Goal: Check status: Check status

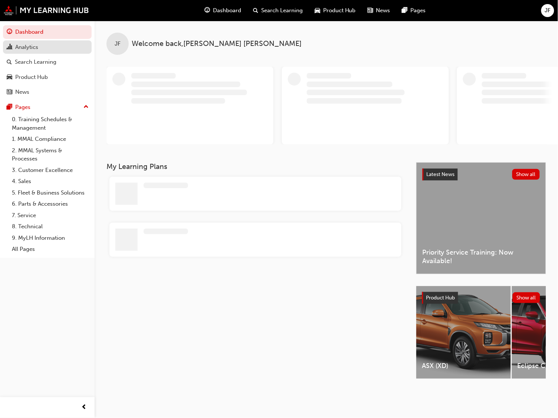
click at [22, 45] on div "Analytics" at bounding box center [26, 47] width 23 height 9
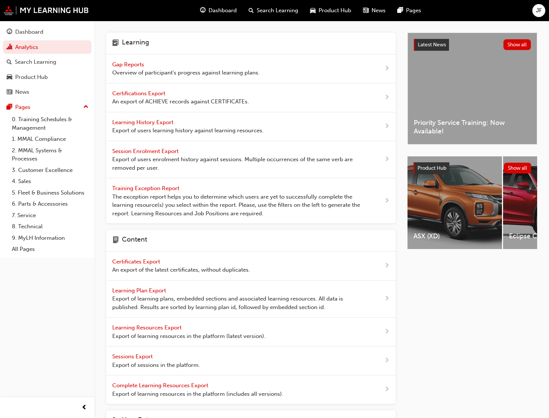
click at [135, 63] on span "Gap Reports" at bounding box center [128, 64] width 33 height 7
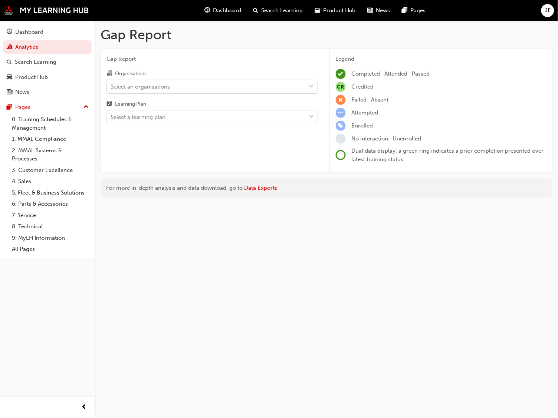
click at [312, 89] on span "down-icon" at bounding box center [311, 87] width 5 height 10
click at [111, 89] on input "Organisations Select an organisations" at bounding box center [110, 86] width 1 height 6
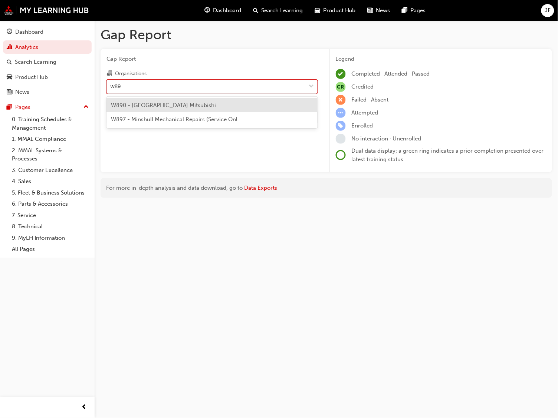
type input "w890"
click at [163, 104] on span "W890 - [GEOGRAPHIC_DATA] Mitsubishi" at bounding box center [163, 105] width 105 height 7
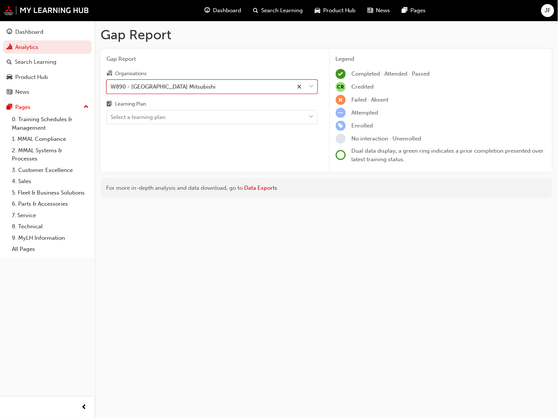
click at [163, 104] on div "Learning Plan" at bounding box center [211, 105] width 211 height 11
click at [111, 114] on input "Learning Plan Select a learning plan" at bounding box center [110, 117] width 1 height 6
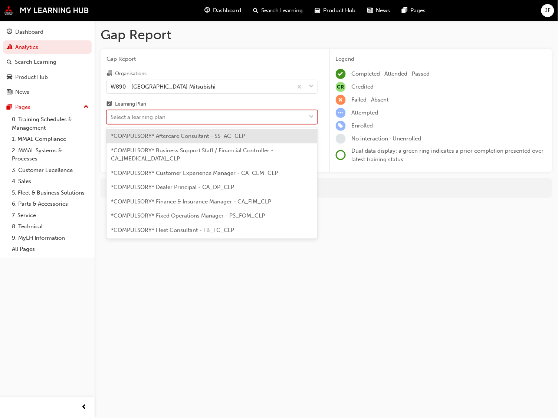
click at [152, 115] on div "Select a learning plan" at bounding box center [137, 117] width 55 height 9
click at [111, 115] on input "Learning Plan option *COMPULSORY* Aftercare Consultant - SS_AC_CLP focused, 1 o…" at bounding box center [110, 117] width 1 height 6
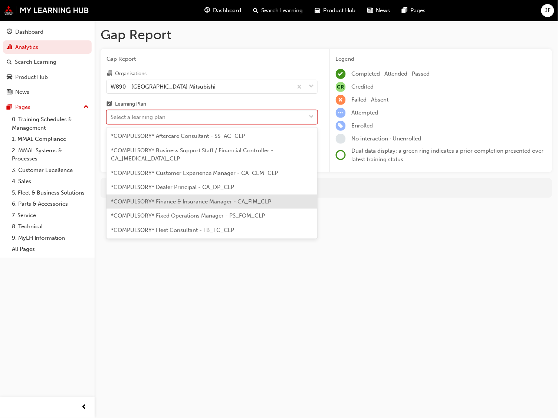
scroll to position [111, 0]
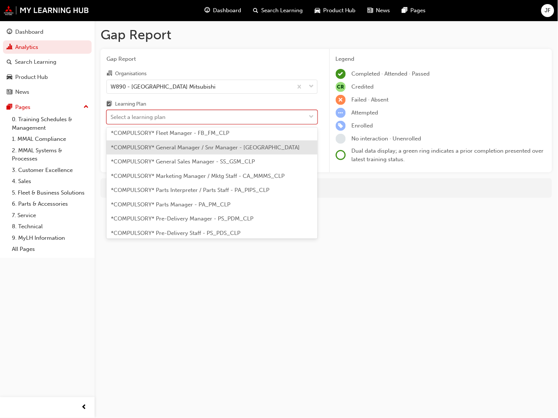
click at [172, 148] on span "*COMPULSORY* General Manager / Snr Manager - [GEOGRAPHIC_DATA]" at bounding box center [205, 147] width 189 height 7
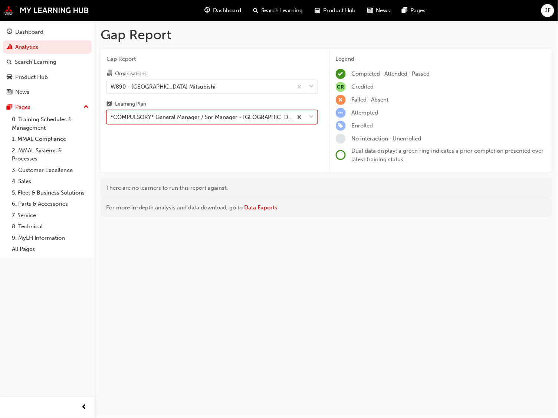
click at [313, 114] on span "down-icon" at bounding box center [311, 117] width 5 height 10
click at [111, 114] on input "Learning Plan option *COMPULSORY* General Manager / Snr Manager - [GEOGRAPHIC_D…" at bounding box center [110, 117] width 1 height 6
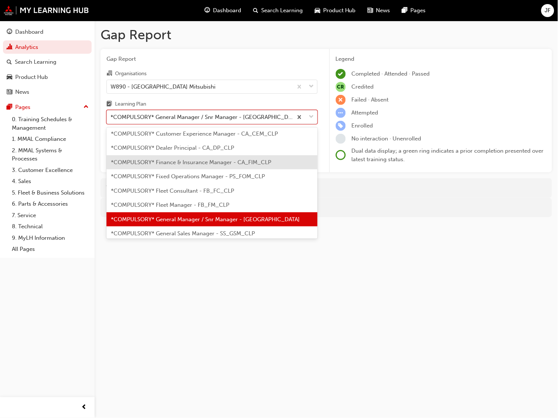
scroll to position [56, 0]
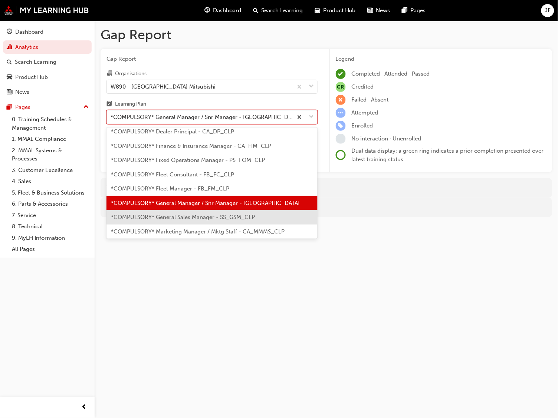
click at [176, 216] on span "*COMPULSORY* General Sales Manager - SS_GSM_CLP" at bounding box center [183, 217] width 144 height 7
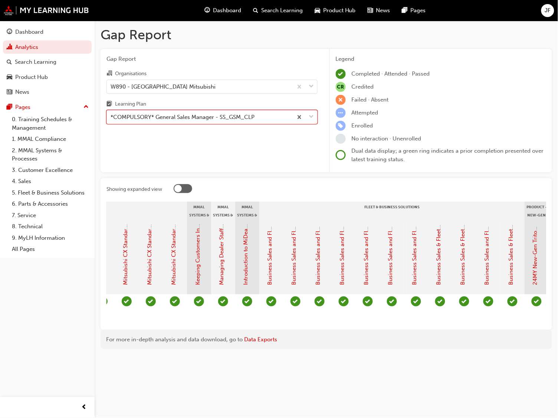
scroll to position [0, 620]
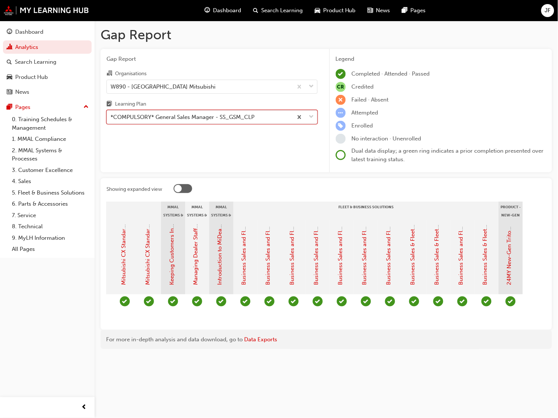
click at [312, 119] on span "down-icon" at bounding box center [311, 117] width 5 height 10
click at [111, 119] on input "Learning Plan option *COMPULSORY* General Sales Manager - SS_GSM_CLP, selected.…" at bounding box center [110, 117] width 1 height 6
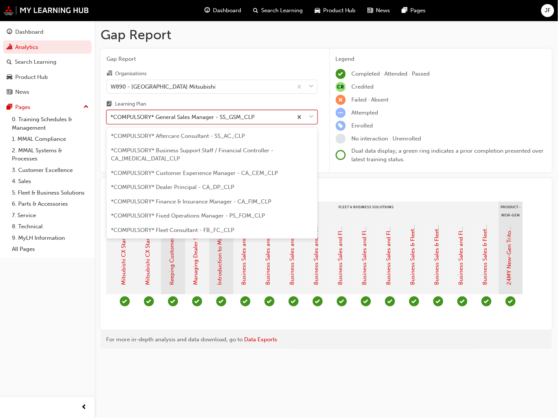
scroll to position [46, 0]
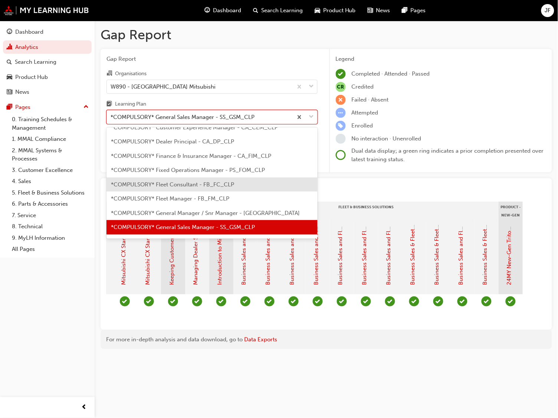
click at [178, 183] on span "*COMPULSORY* Fleet Consultant - FB_FC_CLP" at bounding box center [172, 184] width 123 height 7
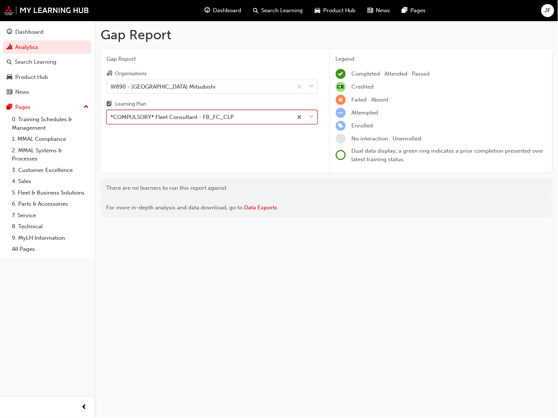
click at [313, 115] on span "down-icon" at bounding box center [311, 117] width 5 height 10
click at [111, 115] on input "Learning Plan option *COMPULSORY* Fleet Consultant - FB_FC_CLP, selected. 0 res…" at bounding box center [110, 117] width 1 height 6
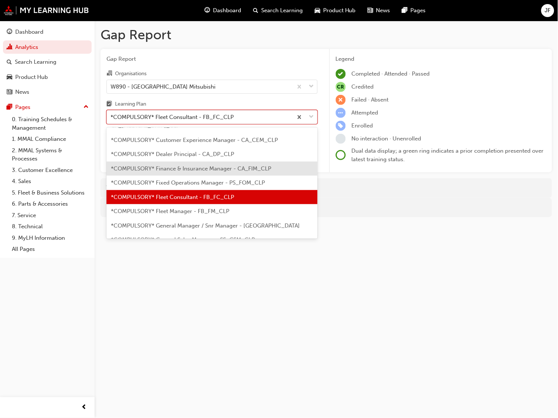
scroll to position [58, 0]
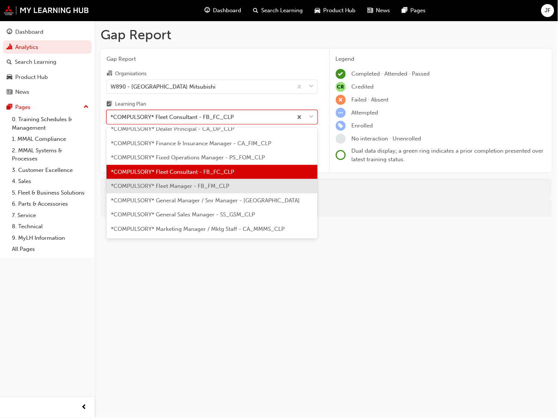
click at [166, 188] on span "*COMPULSORY* Fleet Manager - FB_FM_CLP" at bounding box center [170, 186] width 118 height 7
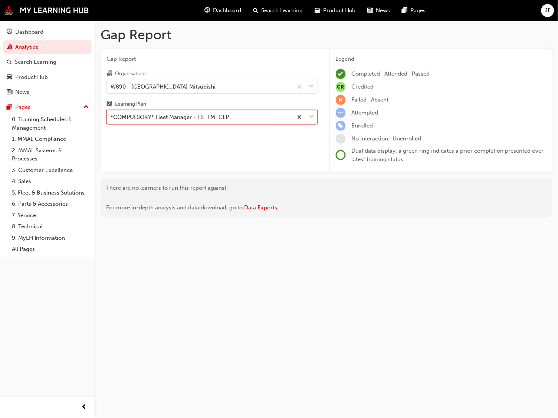
click at [313, 115] on span "down-icon" at bounding box center [311, 117] width 5 height 10
click at [111, 115] on input "Learning Plan option *COMPULSORY* Fleet Manager - FB_FM_CLP, selected. 0 result…" at bounding box center [110, 117] width 1 height 6
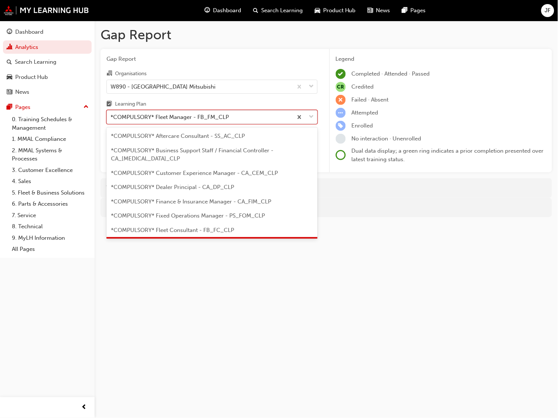
scroll to position [17, 0]
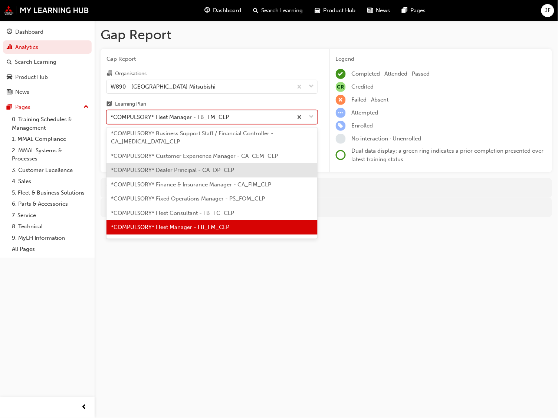
click at [199, 168] on span "*COMPULSORY* Dealer Principal - CA_DP_CLP" at bounding box center [172, 170] width 123 height 7
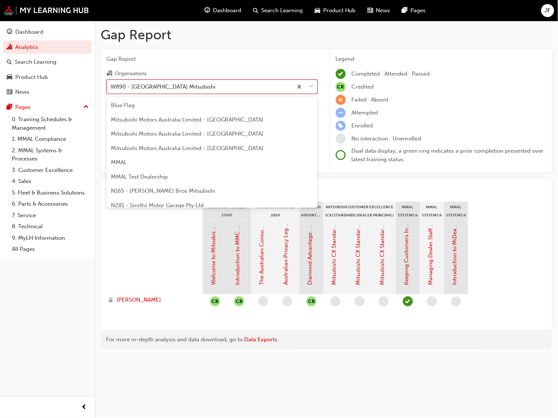
click at [312, 85] on span "down-icon" at bounding box center [311, 87] width 5 height 10
click at [111, 85] on input "Organisations option W890 - [GEOGRAPHIC_DATA] Mitsubishi, selected. option W890…" at bounding box center [110, 86] width 1 height 6
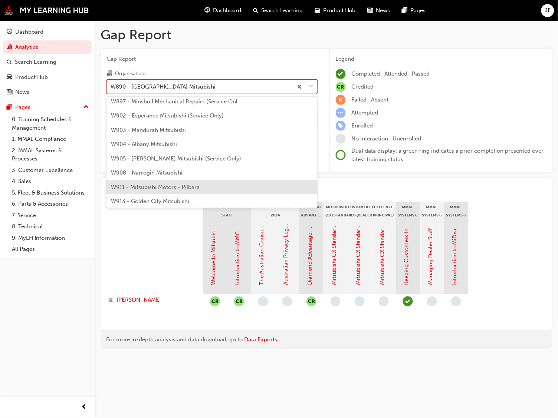
scroll to position [2619, 0]
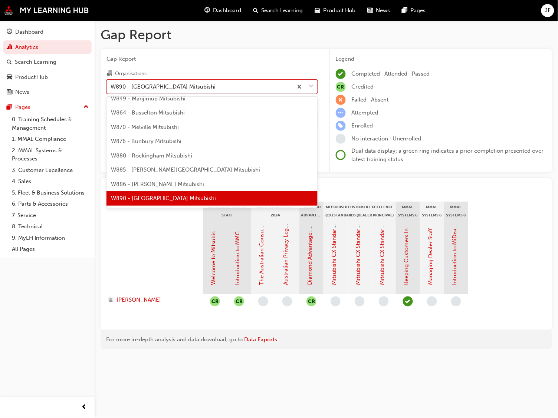
click at [156, 264] on div at bounding box center [154, 257] width 96 height 74
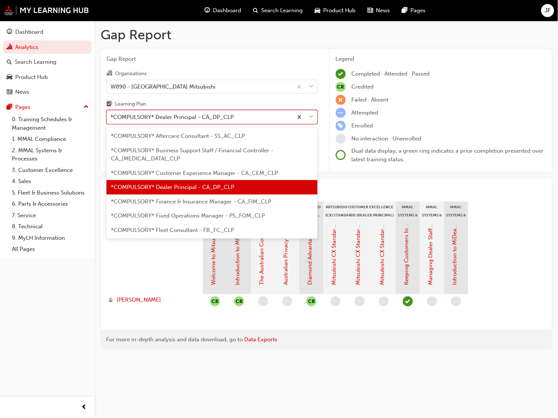
click at [312, 117] on span "down-icon" at bounding box center [311, 117] width 5 height 10
click at [111, 117] on input "Learning Plan option *COMPULSORY* Dealer Principal - CA_DP_CLP, selected. optio…" at bounding box center [110, 117] width 1 height 6
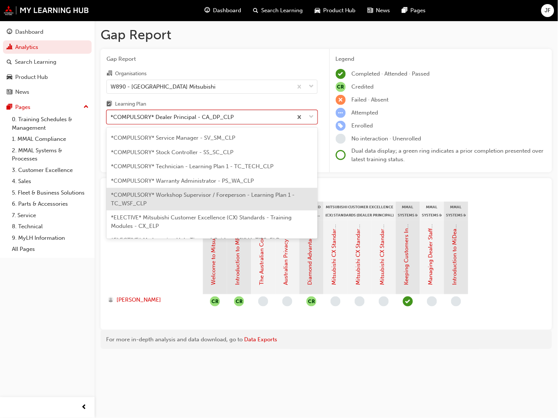
scroll to position [222, 0]
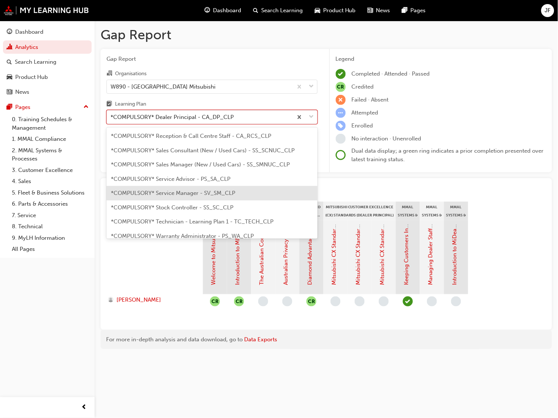
click at [145, 195] on span "*COMPULSORY* Service Manager - SV_SM_CLP" at bounding box center [173, 193] width 124 height 7
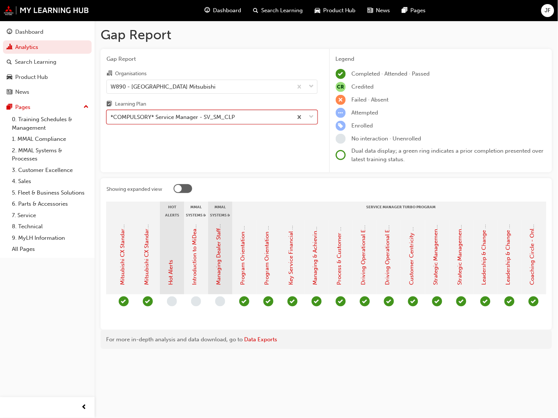
scroll to position [0, 717]
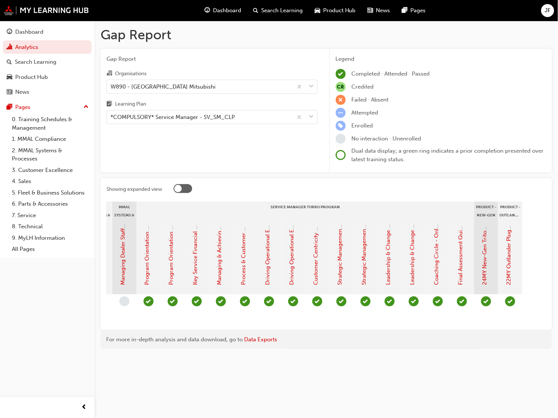
click at [396, 324] on section "Induction - Dealer Staff MMAL Compliance 2024 Diamond Advantage - Service Mitsu…" at bounding box center [325, 263] width 439 height 122
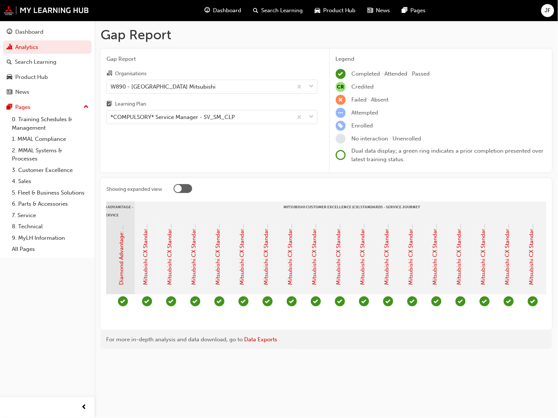
scroll to position [0, 0]
